Goal: Information Seeking & Learning: Understand process/instructions

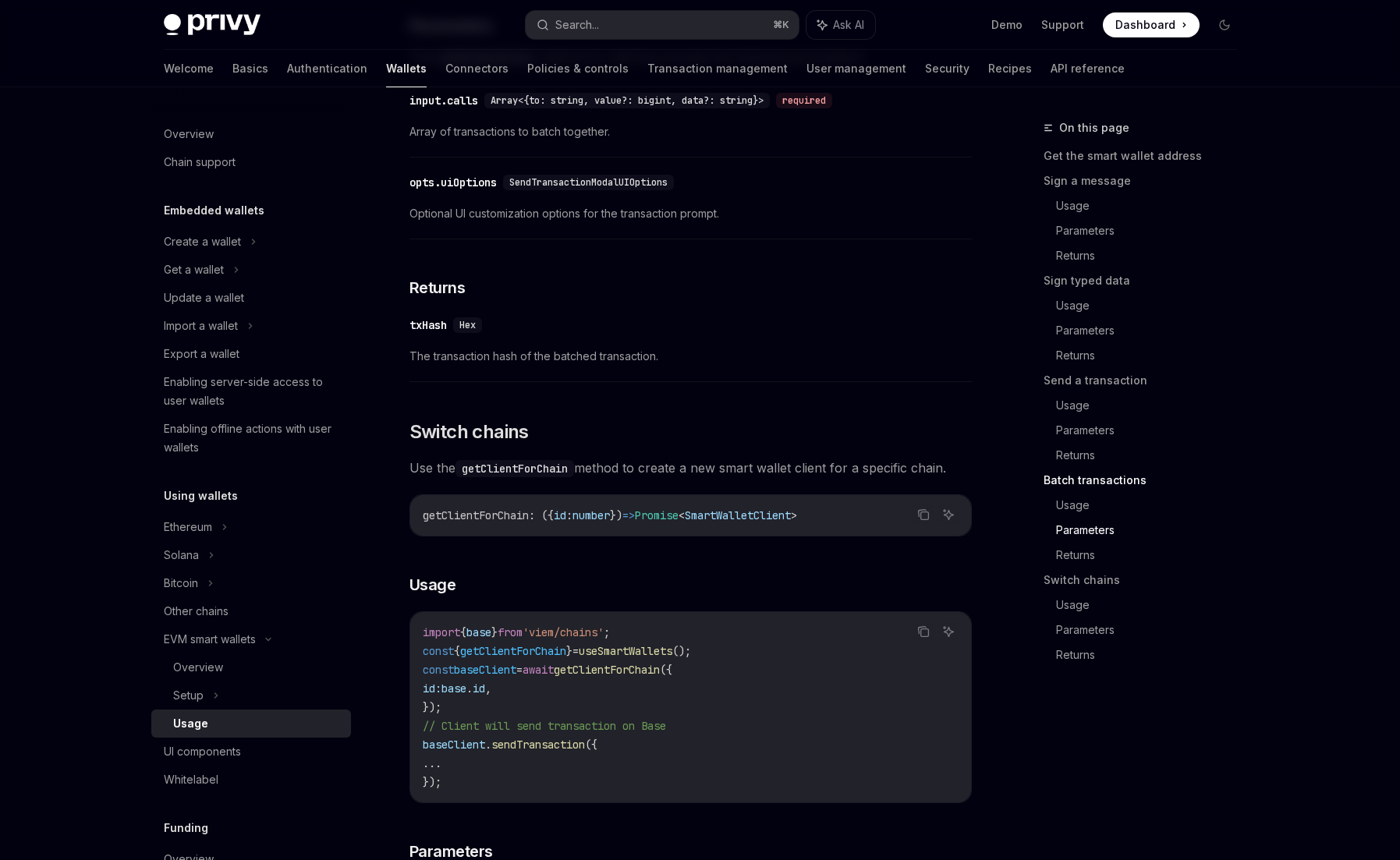
scroll to position [91, 0]
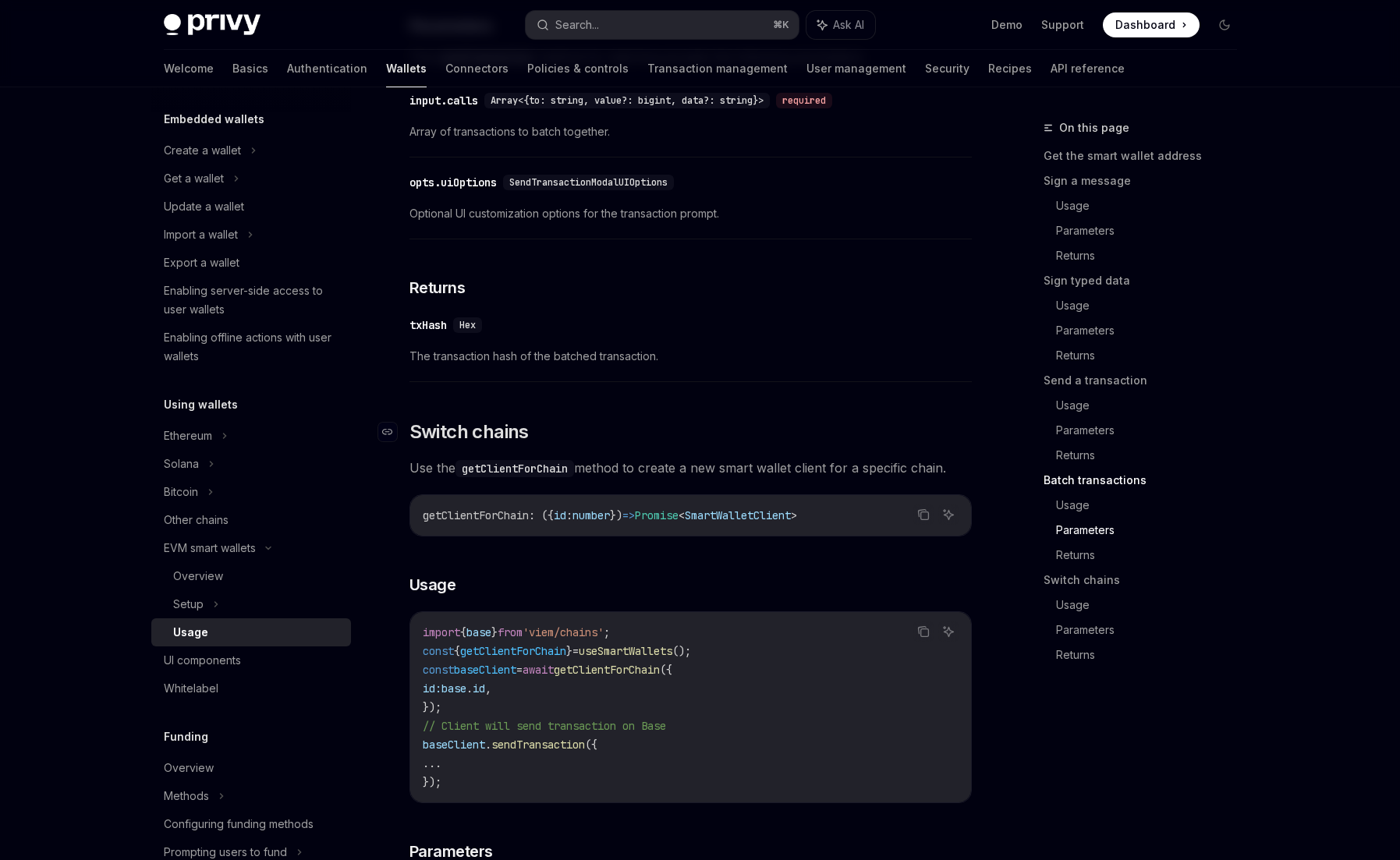
click at [690, 444] on h2 "​ Switch chains" at bounding box center [691, 431] width 563 height 25
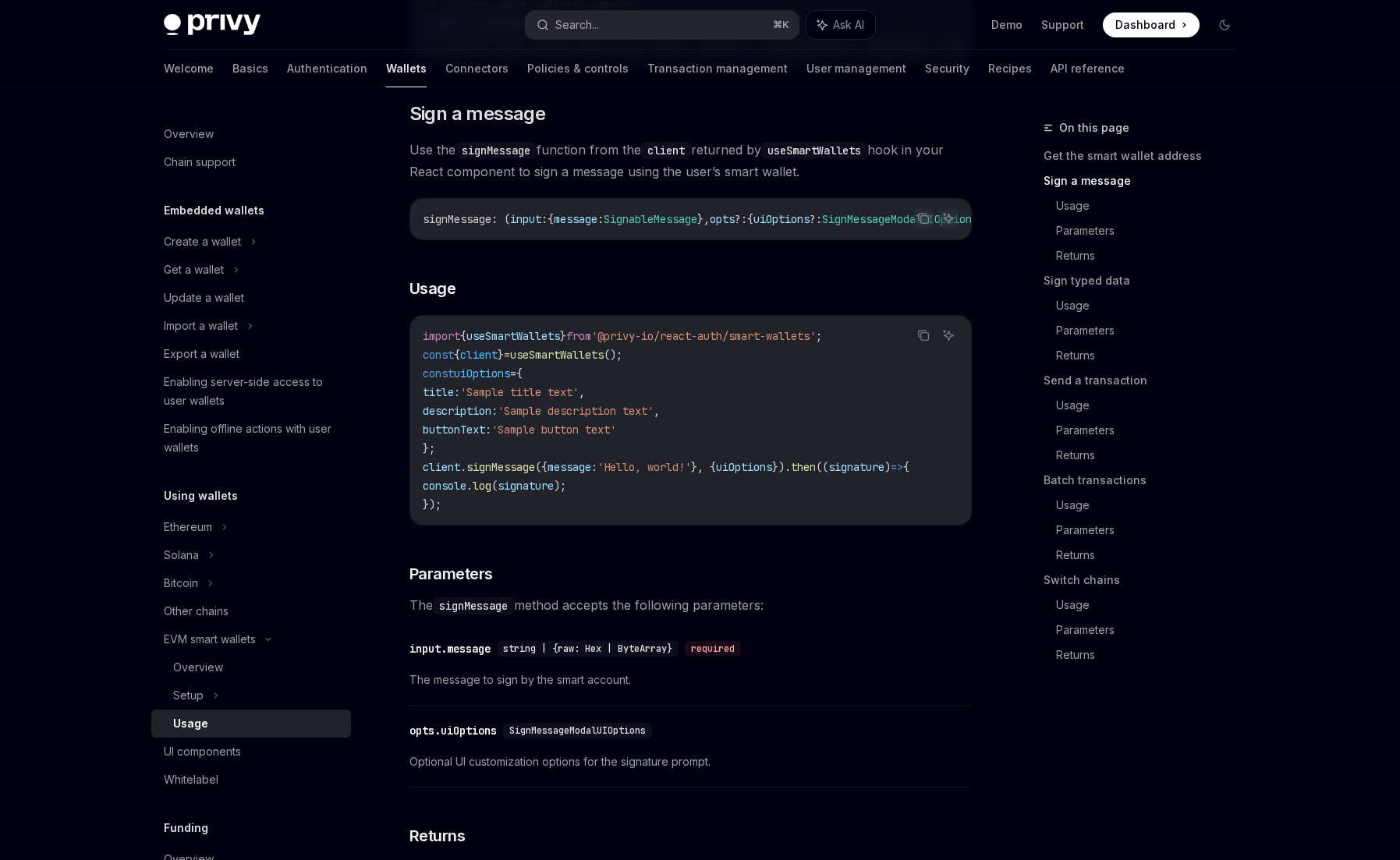
scroll to position [842, 0]
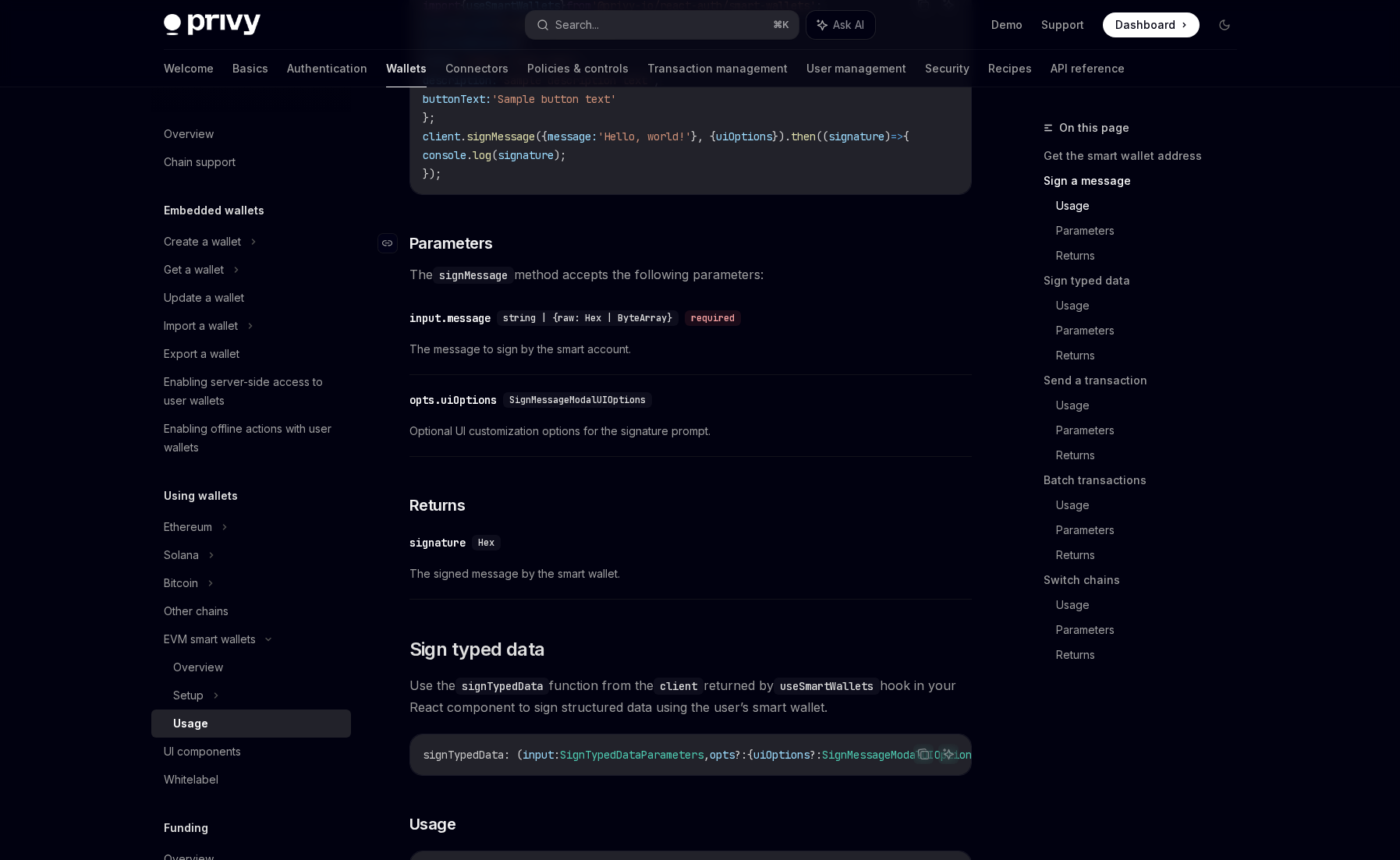
click at [765, 254] on h3 "​ Parameters" at bounding box center [691, 243] width 563 height 22
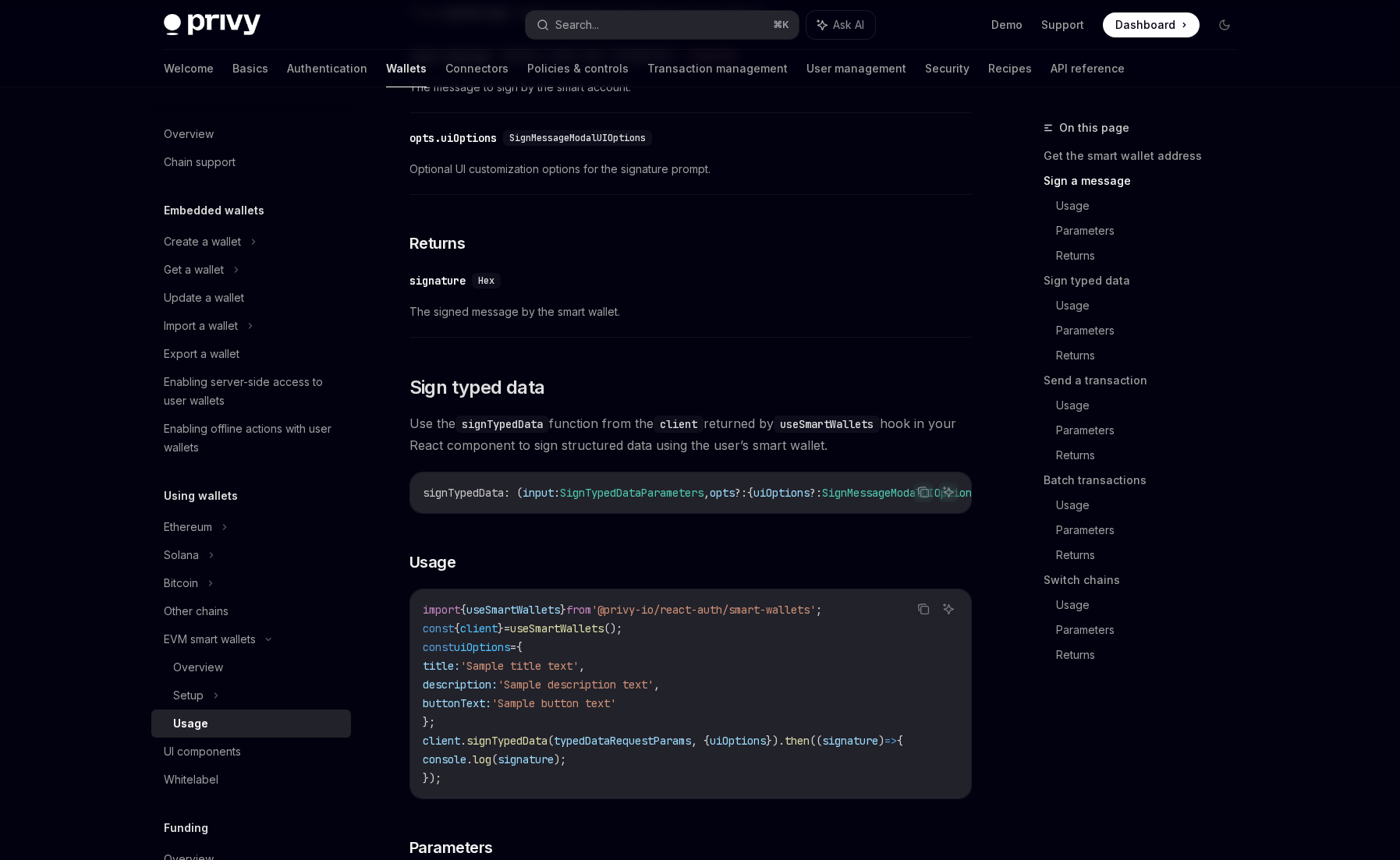
scroll to position [1234, 0]
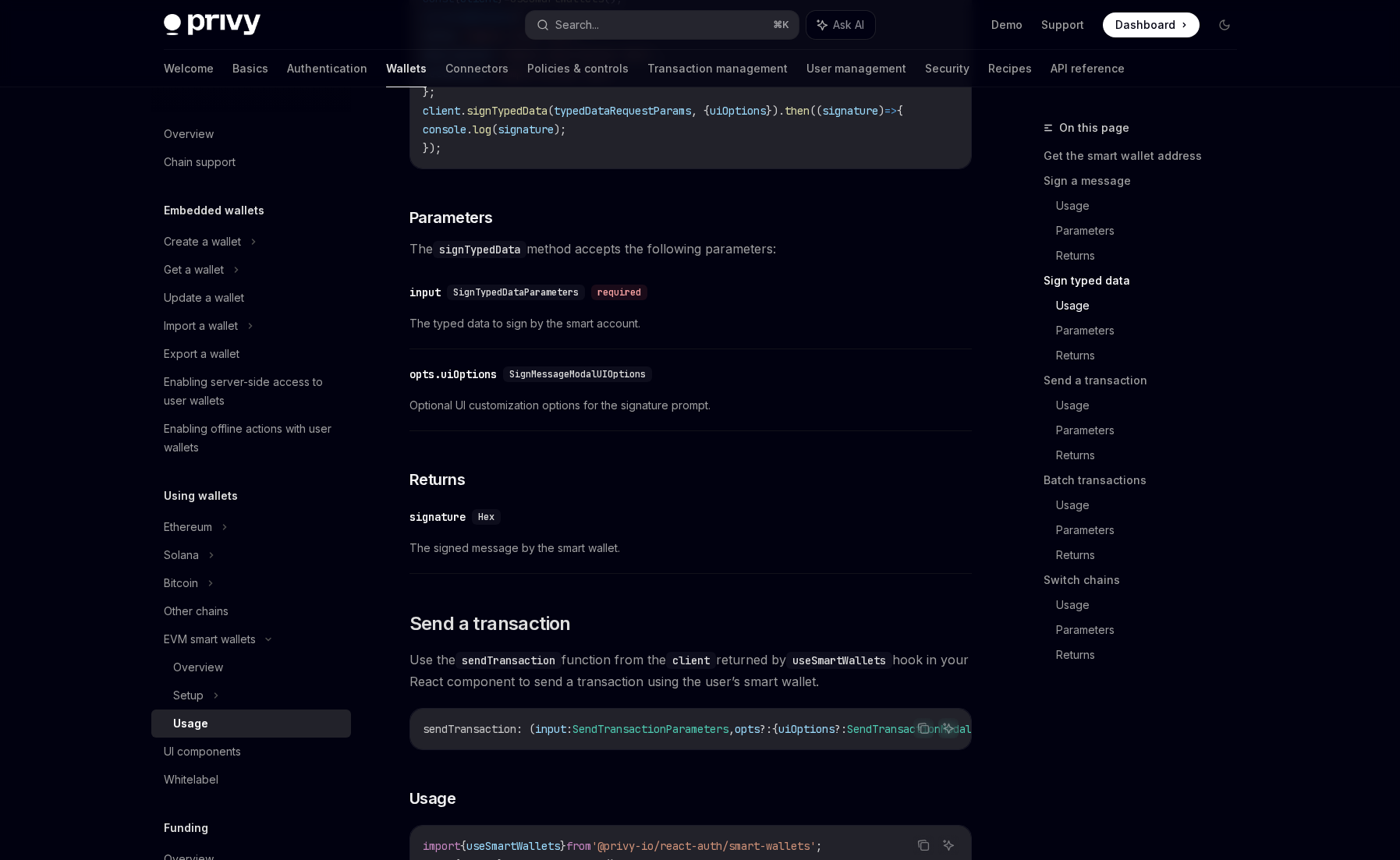
scroll to position [2117, 0]
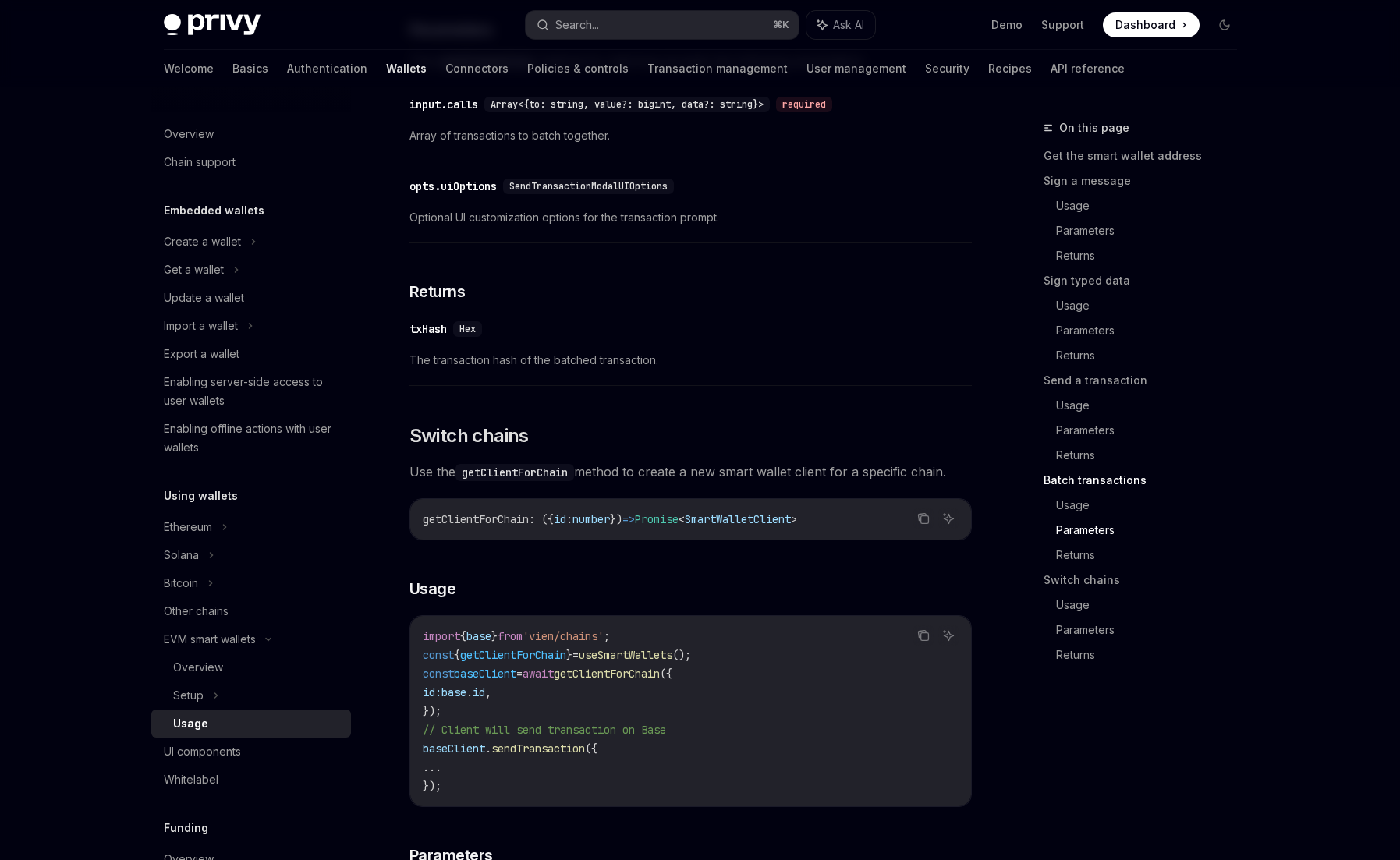
scroll to position [4032, 0]
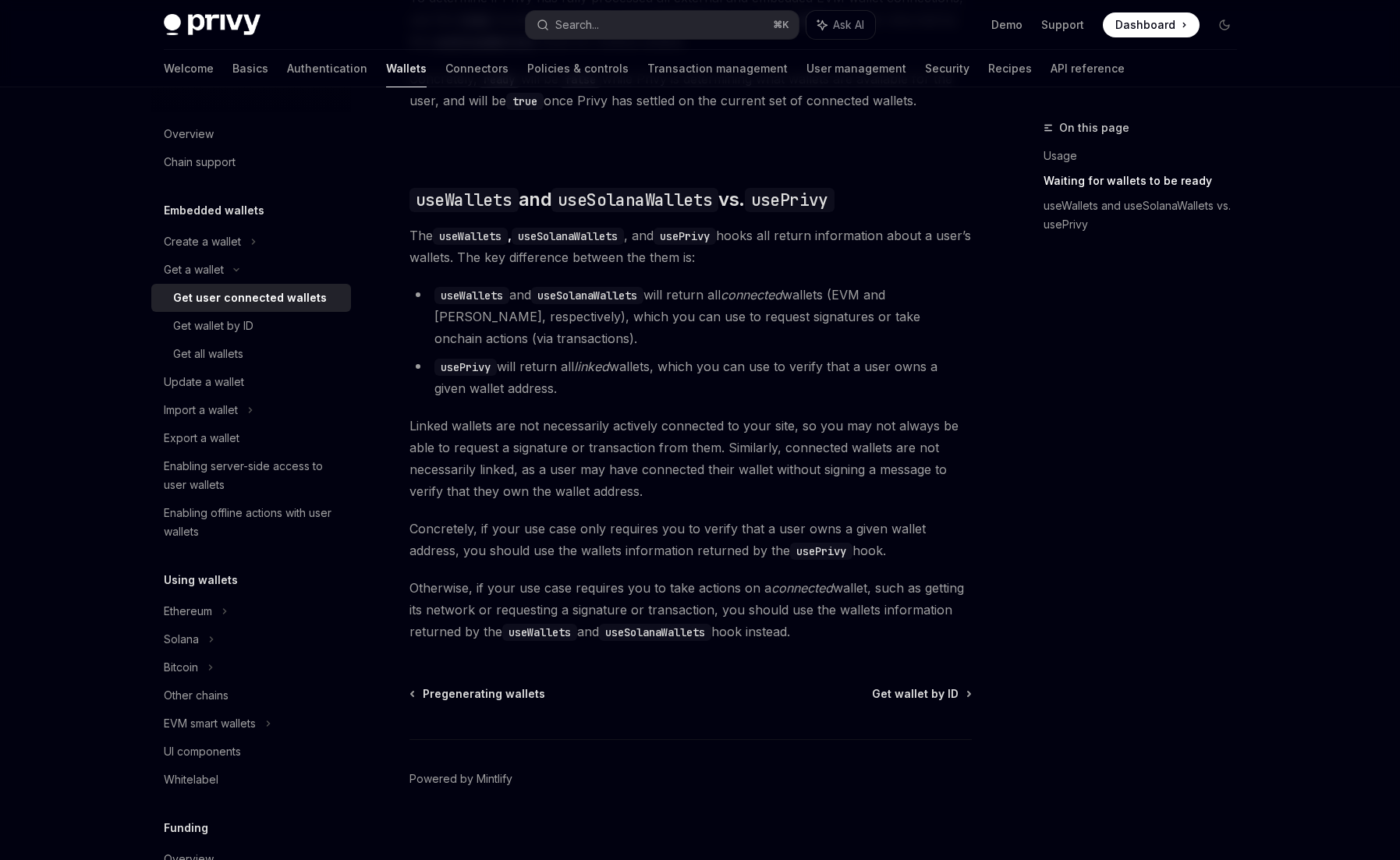
scroll to position [1247, 0]
